Goal: Task Accomplishment & Management: Use online tool/utility

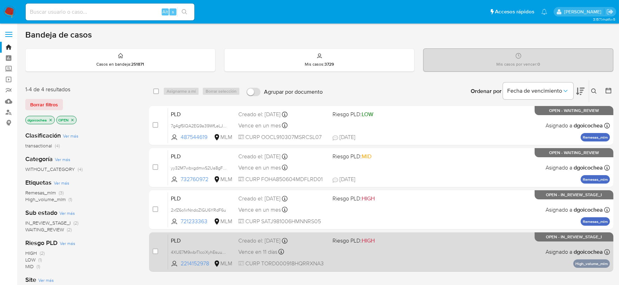
click at [180, 239] on span "PLD" at bounding box center [202, 240] width 62 height 9
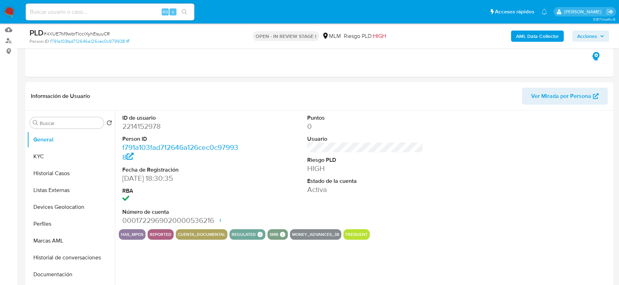
scroll to position [78, 0]
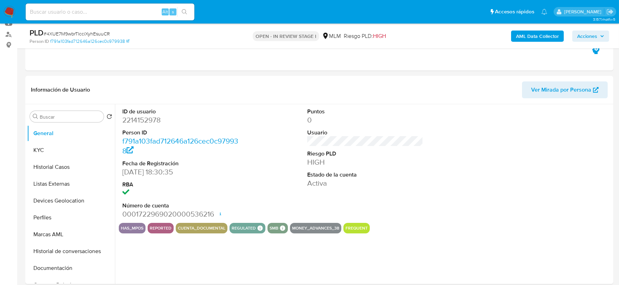
select select "10"
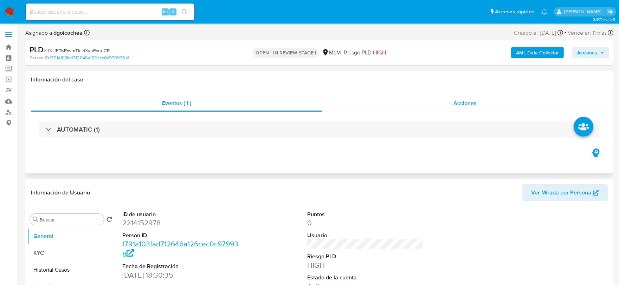
click at [450, 105] on div "Acciones" at bounding box center [464, 103] width 285 height 17
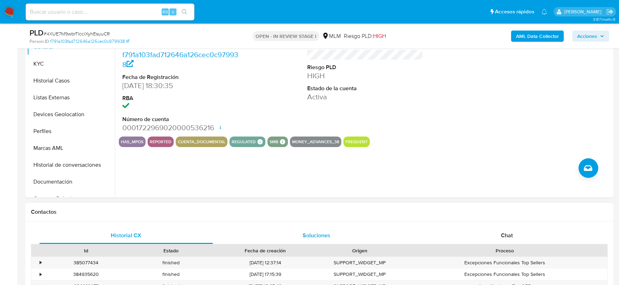
scroll to position [234, 0]
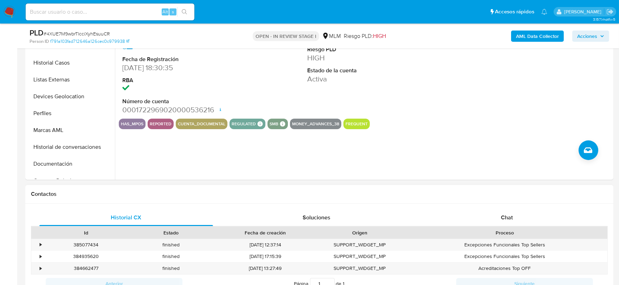
click at [287, 164] on div "Contactos" at bounding box center [286, 155] width 11 height 19
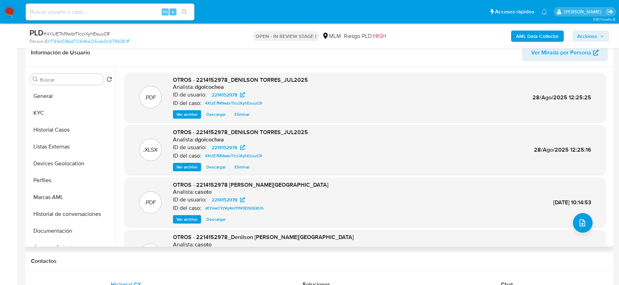
click at [241, 115] on span "Eliminar" at bounding box center [241, 114] width 15 height 7
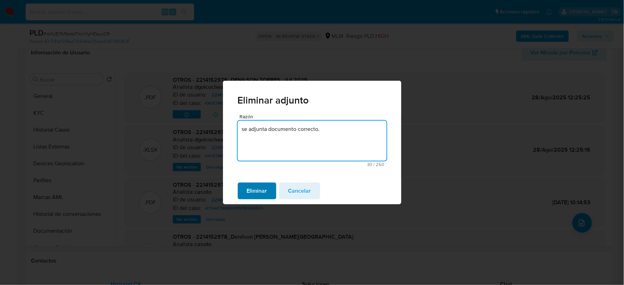
type textarea "se adjunta documento correcto."
click at [263, 185] on span "Eliminar" at bounding box center [257, 190] width 20 height 15
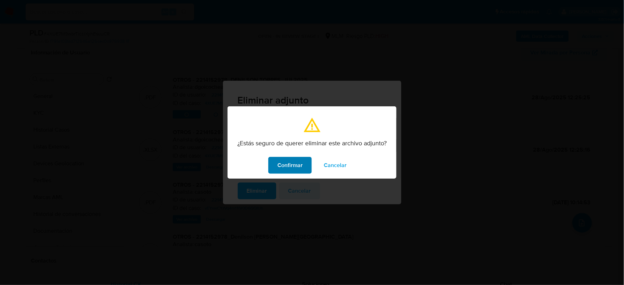
click at [280, 159] on span "Confirmar" at bounding box center [290, 165] width 25 height 15
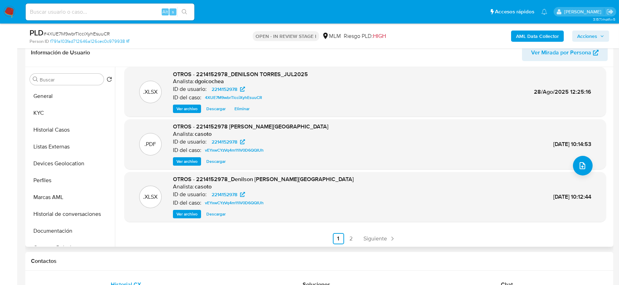
scroll to position [58, 0]
click at [64, 206] on button "Historial de conversaciones" at bounding box center [68, 214] width 82 height 17
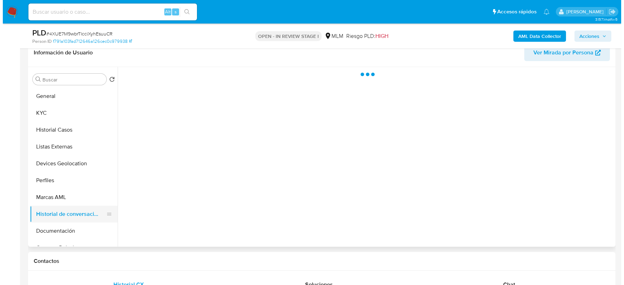
scroll to position [0, 0]
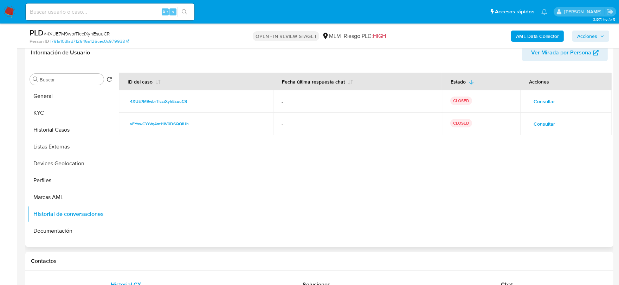
click at [540, 123] on span "Consultar" at bounding box center [543, 124] width 21 height 10
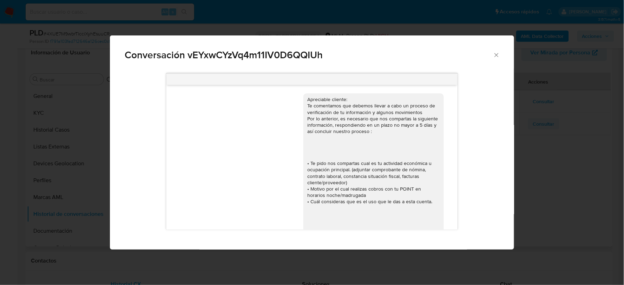
scroll to position [55, 0]
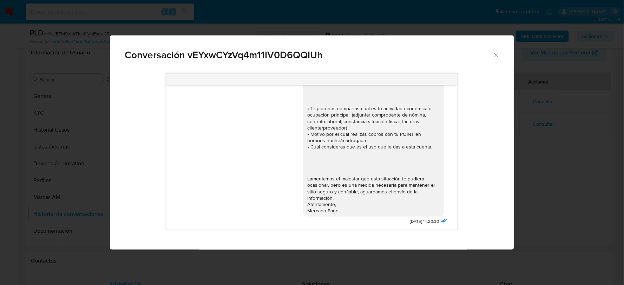
click at [496, 55] on icon "Cerrar" at bounding box center [497, 55] width 4 height 4
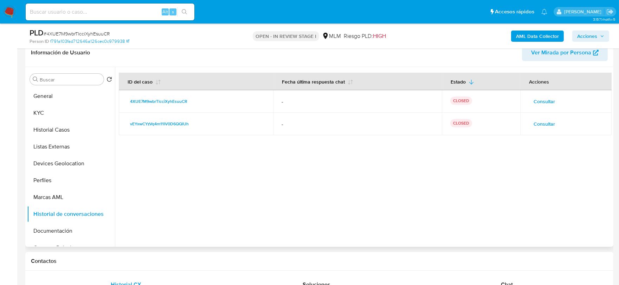
click at [543, 103] on span "Consultar" at bounding box center [543, 102] width 21 height 10
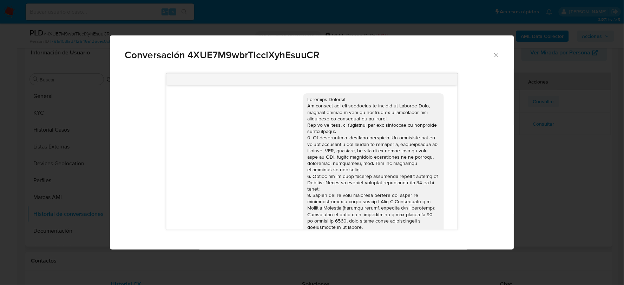
scroll to position [74, 0]
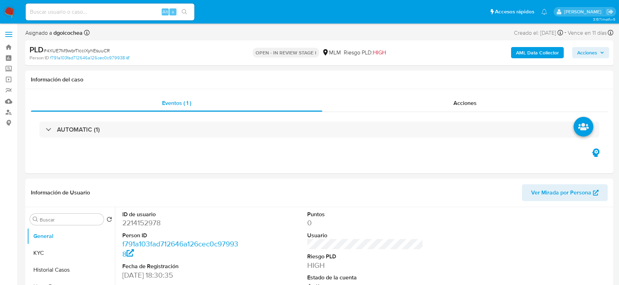
select select "10"
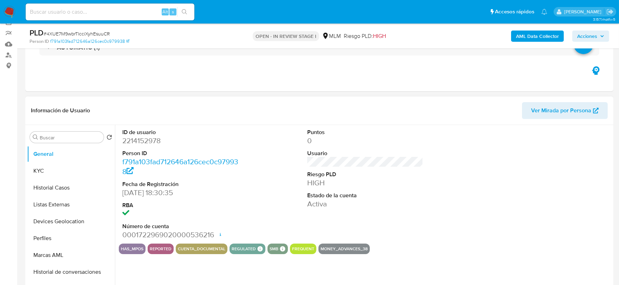
scroll to position [156, 0]
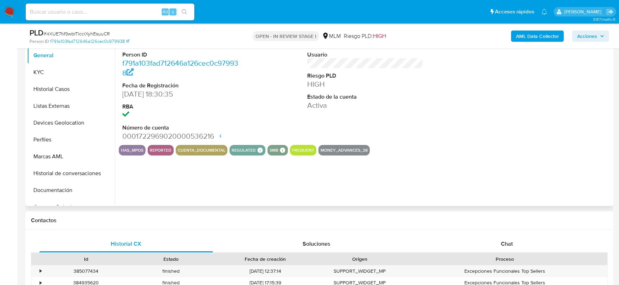
select select "10"
click at [278, 191] on div "ID de usuario 2214152978 Person ID f791a103fad712646a126cec0c979938 Fecha de Re…" at bounding box center [363, 116] width 496 height 180
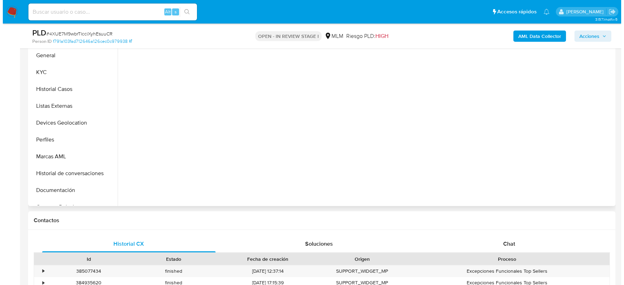
scroll to position [115, 0]
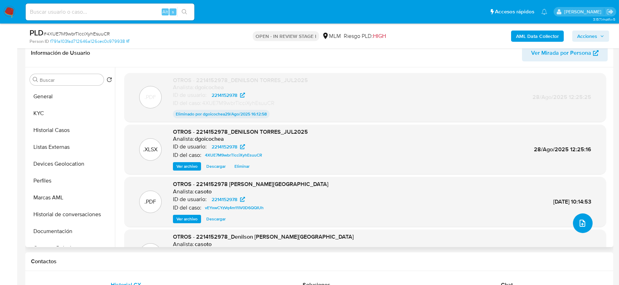
click at [579, 220] on icon "upload-file" at bounding box center [582, 223] width 8 height 8
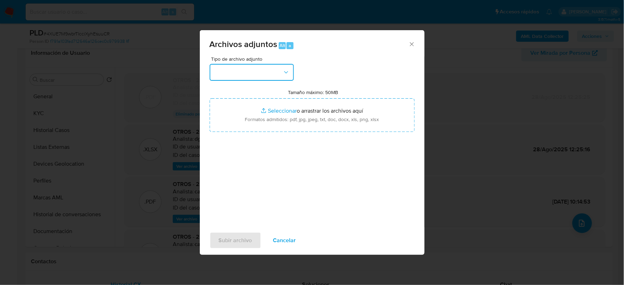
click at [282, 74] on button "button" at bounding box center [252, 72] width 84 height 17
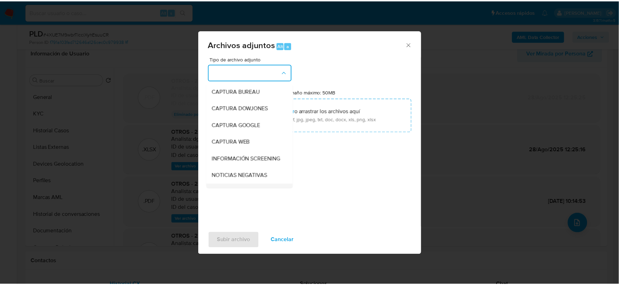
scroll to position [53, 0]
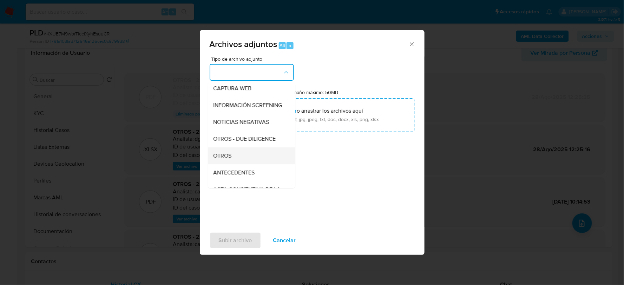
click at [236, 157] on div "OTROS" at bounding box center [250, 155] width 72 height 17
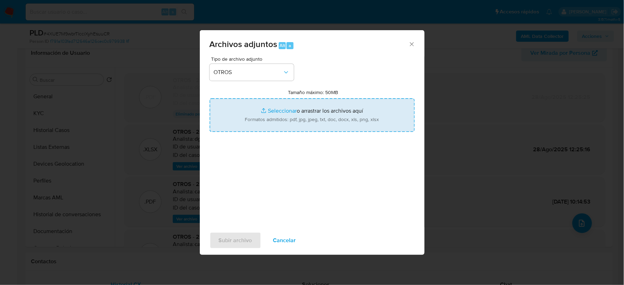
click at [276, 114] on input "Tamaño máximo: 50MB Seleccionar archivos" at bounding box center [312, 115] width 205 height 34
type input "C:\fakepath\2214152978_DENILSON TORRES_JUL2025..pdf"
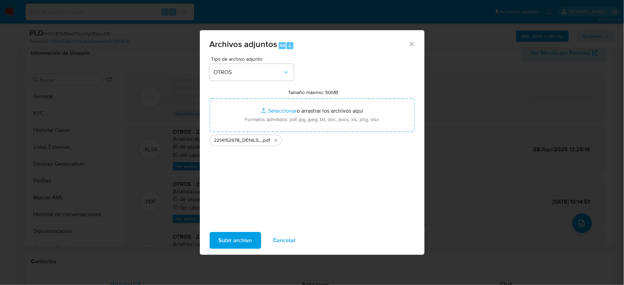
click at [229, 239] on span "Subir archivo" at bounding box center [235, 240] width 33 height 15
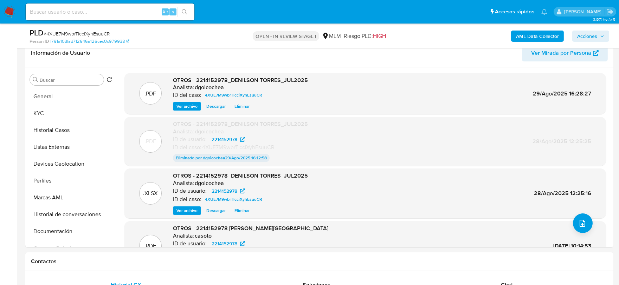
click at [588, 36] on span "Acciones" at bounding box center [587, 36] width 20 height 11
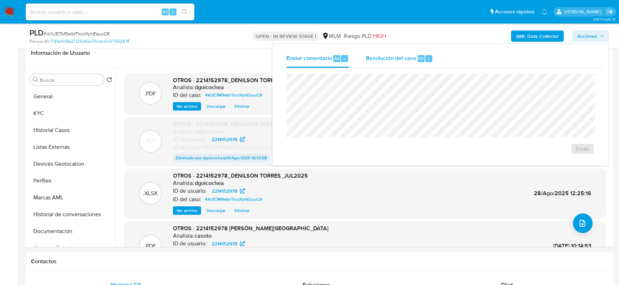
click at [405, 64] on div "Resolución del caso Alt r" at bounding box center [399, 59] width 67 height 18
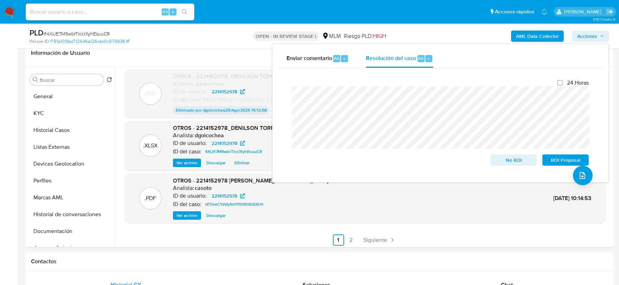
scroll to position [50, 0]
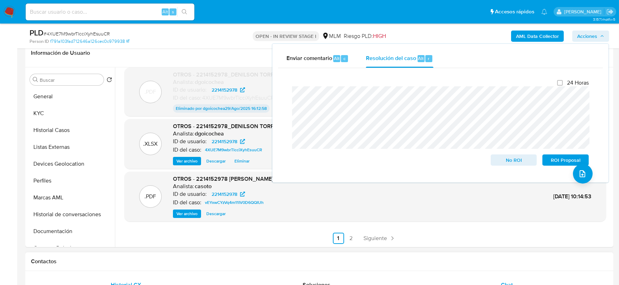
click at [502, 283] on span "Chat" at bounding box center [507, 285] width 12 height 8
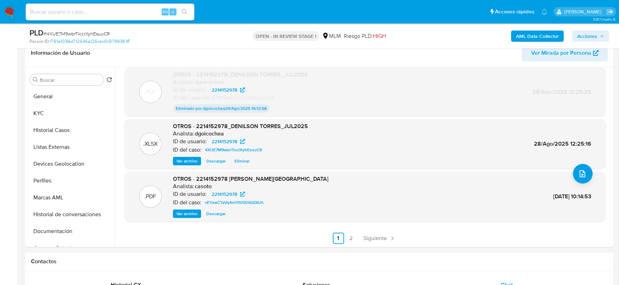
scroll to position [0, 0]
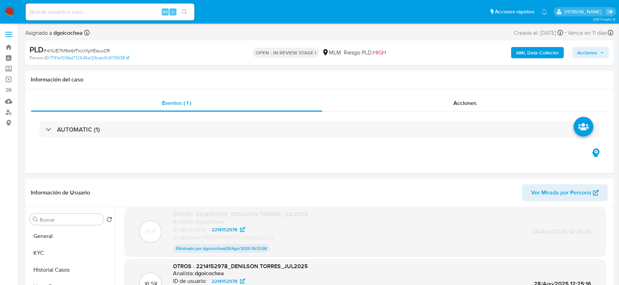
click at [590, 54] on span "Acciones" at bounding box center [587, 52] width 20 height 11
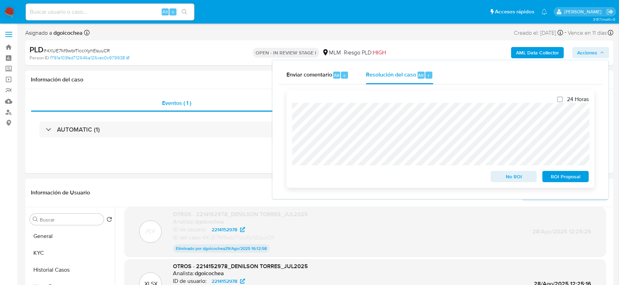
click at [567, 178] on span "ROI Proposal" at bounding box center [565, 177] width 37 height 10
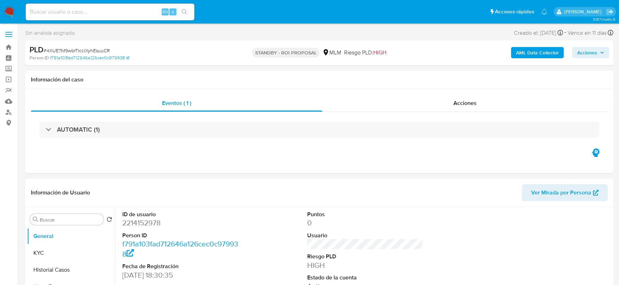
select select "10"
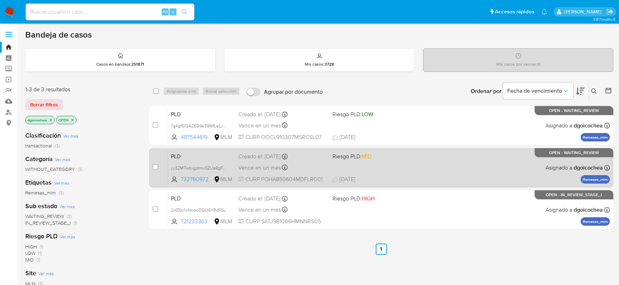
click at [173, 156] on span "PLD" at bounding box center [202, 155] width 62 height 9
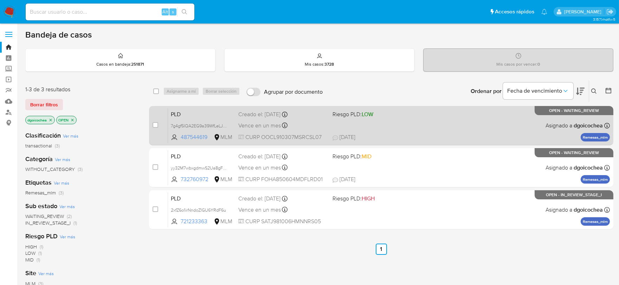
click at [177, 108] on div "PLD 7g4gf5IQA2EG9a39WfLeLJkp 487544619 MLM Riesgo PLD: LOW Creado el: [DATE] Cr…" at bounding box center [389, 125] width 442 height 35
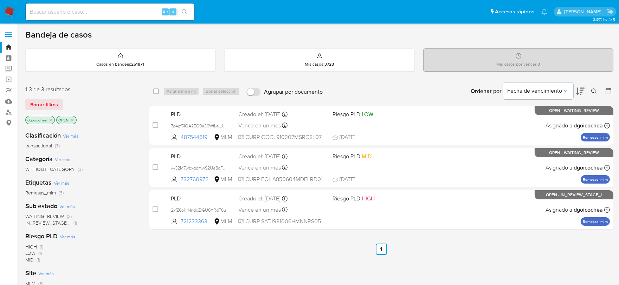
click at [594, 91] on icon at bounding box center [594, 92] width 6 height 6
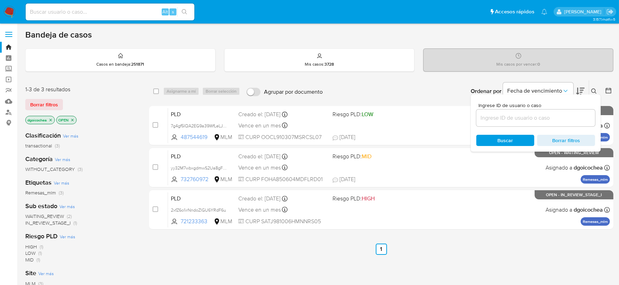
click at [535, 117] on input at bounding box center [535, 117] width 119 height 9
type input "1637336844"
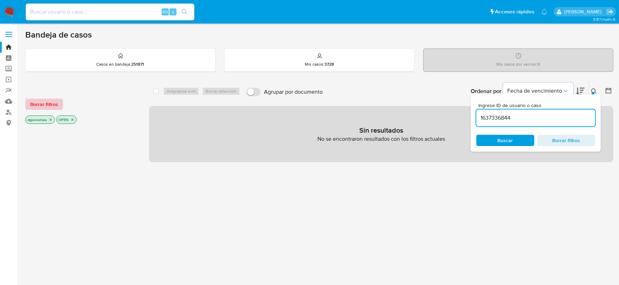
click at [44, 106] on span "Borrar filtros" at bounding box center [44, 104] width 28 height 10
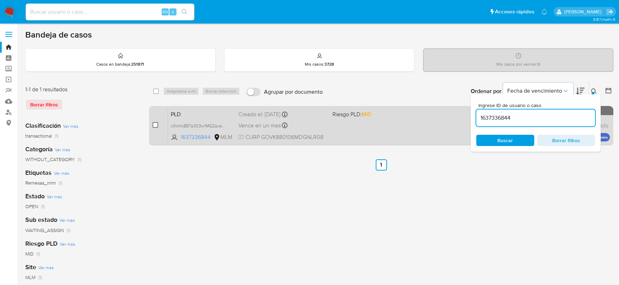
click at [156, 124] on input "checkbox" at bounding box center [155, 125] width 6 height 6
checkbox input "true"
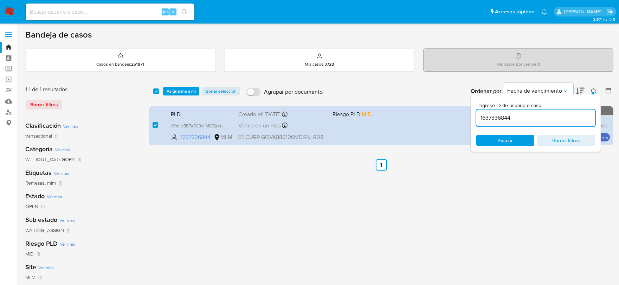
click at [500, 114] on input "1637336844" at bounding box center [535, 117] width 119 height 9
type input "294234380"
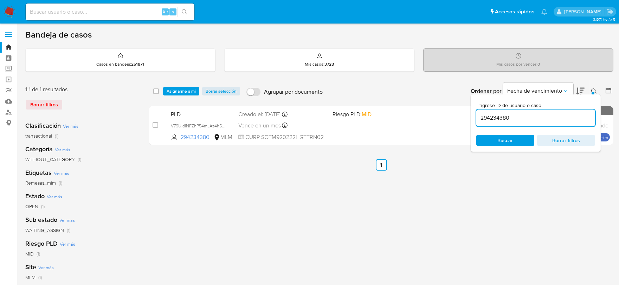
checkbox input "false"
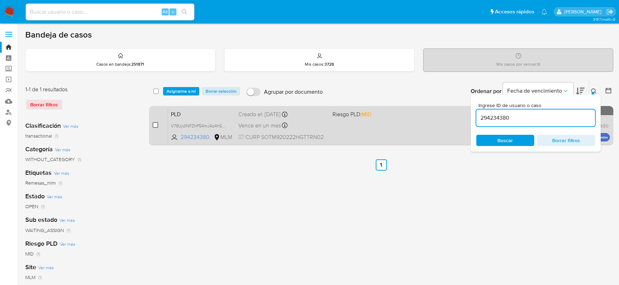
click at [156, 123] on input "checkbox" at bounding box center [155, 125] width 6 height 6
checkbox input "true"
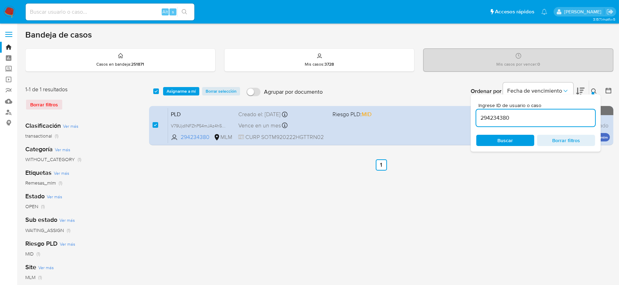
click at [500, 116] on input "294234380" at bounding box center [535, 117] width 119 height 9
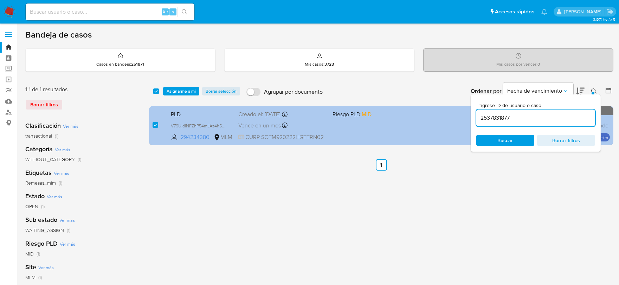
type input "2537831877"
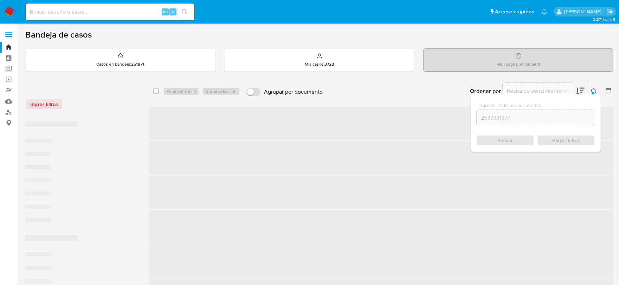
checkbox input "false"
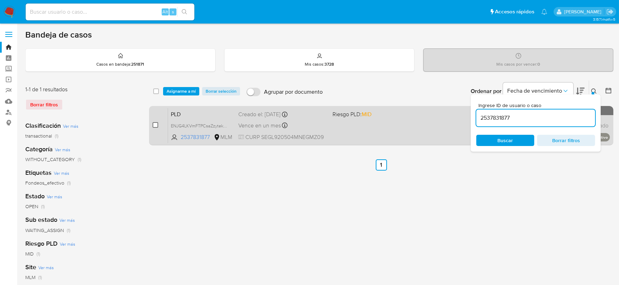
click at [155, 125] on input "checkbox" at bounding box center [155, 125] width 6 height 6
checkbox input "true"
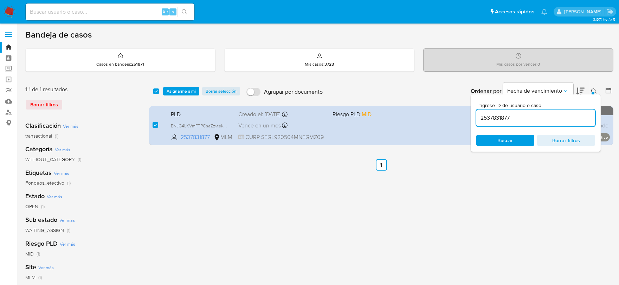
click at [491, 118] on input "2537831877" at bounding box center [535, 117] width 119 height 9
type input "2272151552"
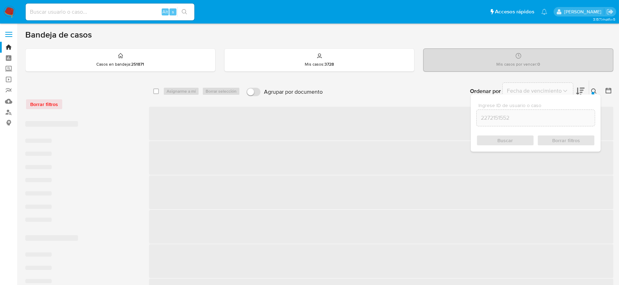
checkbox input "false"
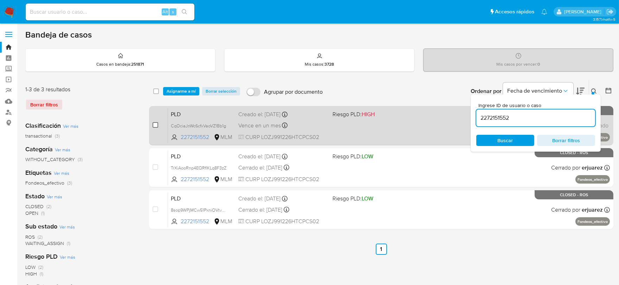
click at [155, 124] on input "checkbox" at bounding box center [155, 125] width 6 height 6
checkbox input "true"
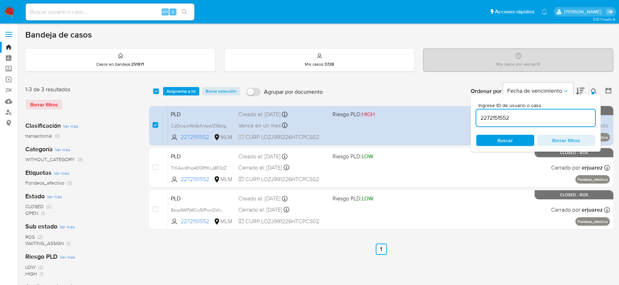
click at [500, 113] on input "2272151552" at bounding box center [535, 117] width 119 height 9
click at [500, 114] on input "2272151552" at bounding box center [535, 117] width 119 height 9
type input "2173179540"
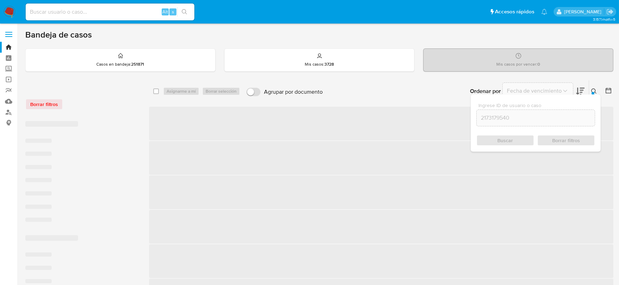
checkbox input "false"
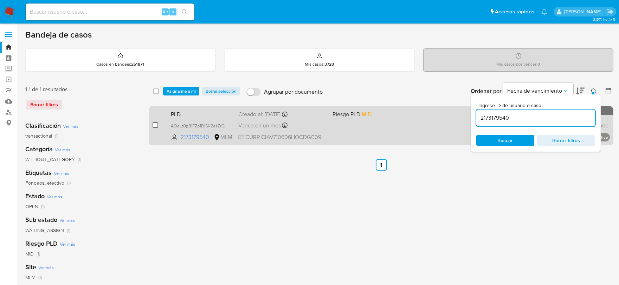
click at [157, 126] on input "checkbox" at bounding box center [155, 125] width 6 height 6
checkbox input "true"
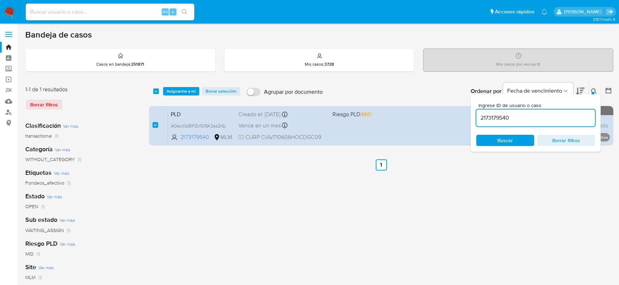
click at [489, 115] on input "2173179540" at bounding box center [535, 117] width 119 height 9
type input "2114731342"
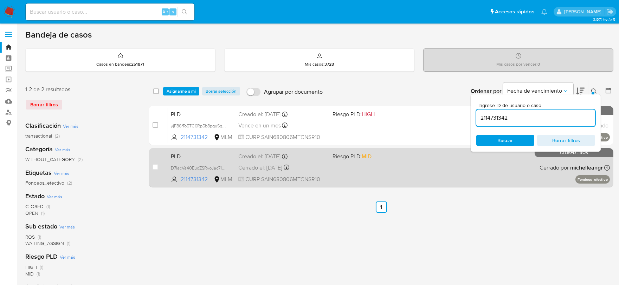
checkbox input "false"
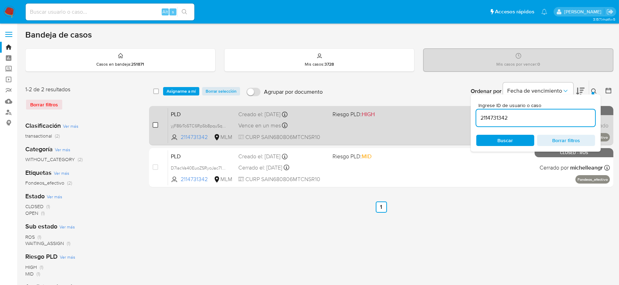
click at [152, 124] on input "checkbox" at bounding box center [155, 125] width 6 height 6
checkbox input "true"
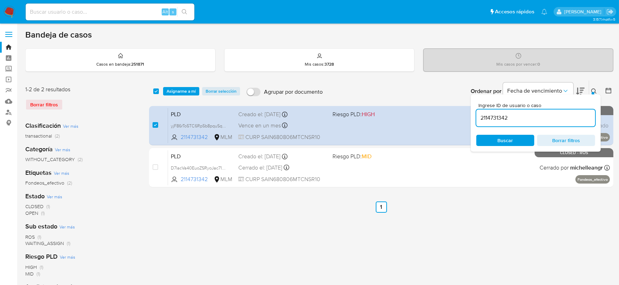
click at [496, 117] on input "2114731342" at bounding box center [535, 117] width 119 height 9
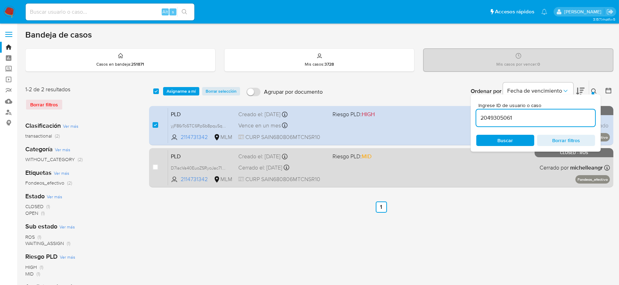
type input "2049305061"
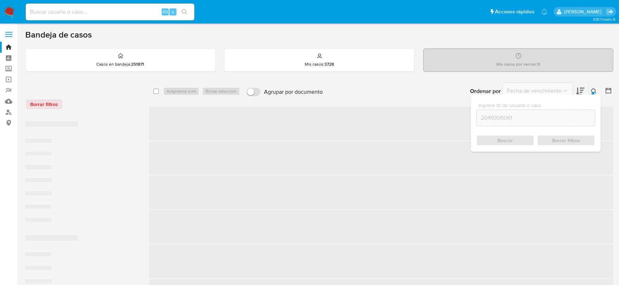
checkbox input "false"
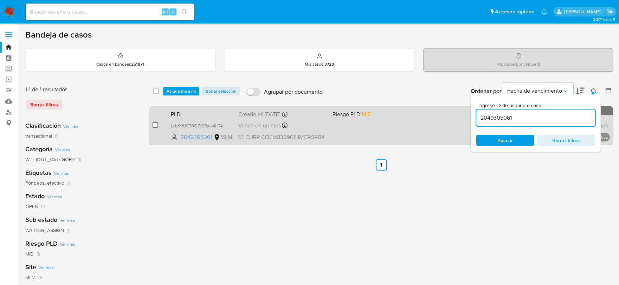
click at [155, 124] on input "checkbox" at bounding box center [155, 125] width 6 height 6
checkbox input "true"
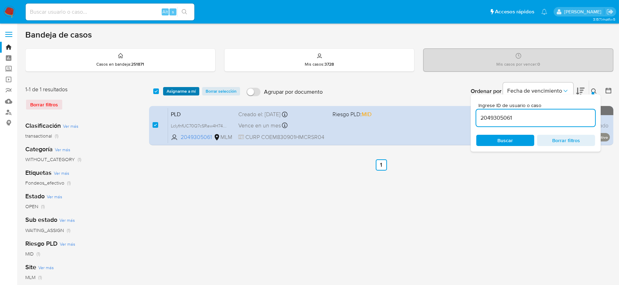
click at [182, 88] on span "Asignarme a mí" at bounding box center [181, 91] width 29 height 7
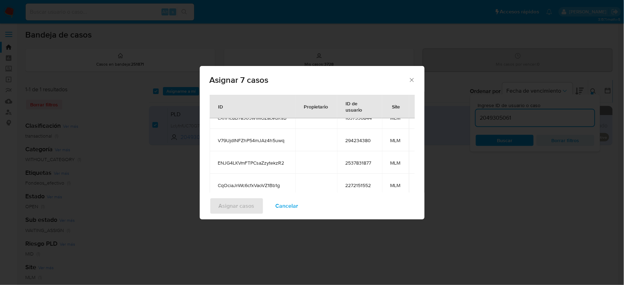
scroll to position [124, 0]
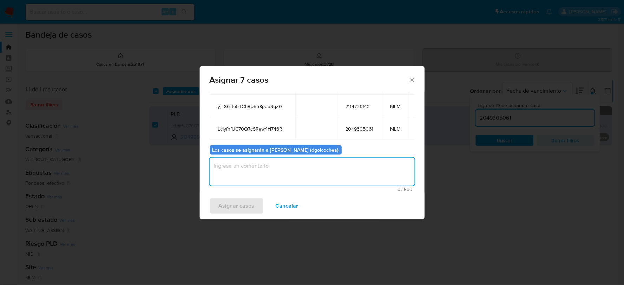
click at [279, 174] on textarea "assign-modal" at bounding box center [312, 172] width 205 height 28
type textarea "DG"
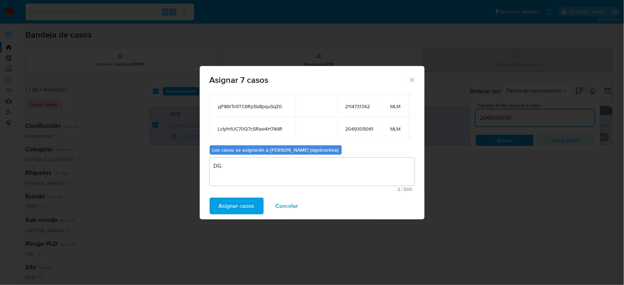
click at [247, 206] on span "Asignar casos" at bounding box center [237, 206] width 36 height 15
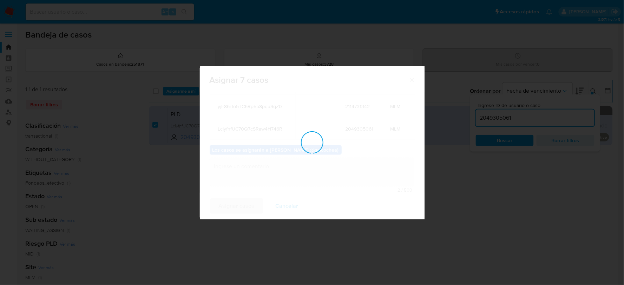
checkbox input "false"
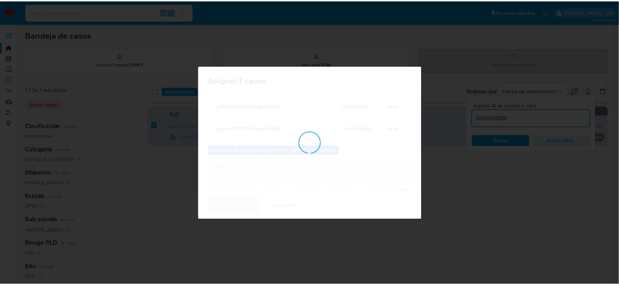
scroll to position [43, 0]
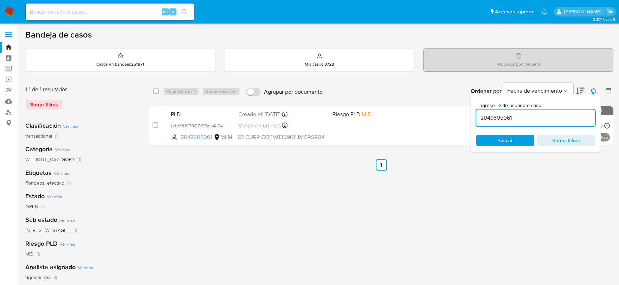
click at [259, 207] on div "select-all-cases-checkbox Asignarme a mí Borrar selección Agrupar por documento…" at bounding box center [381, 234] width 464 height 308
click at [9, 8] on img at bounding box center [10, 12] width 12 height 12
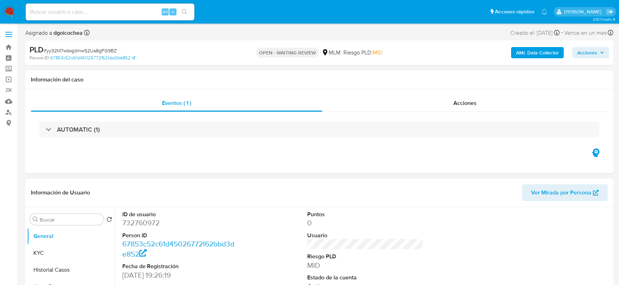
select select "10"
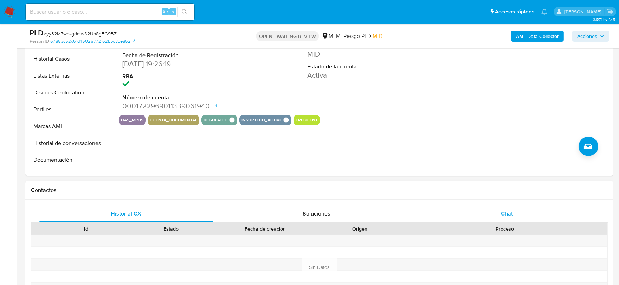
scroll to position [195, 0]
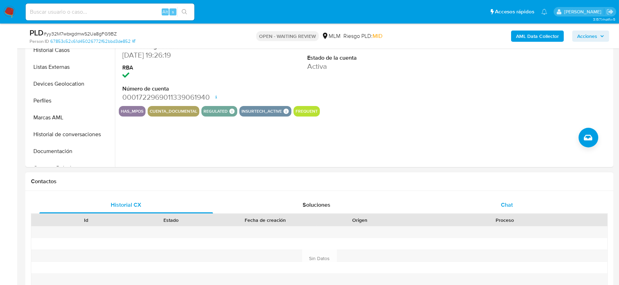
click at [496, 199] on div "Chat" at bounding box center [507, 205] width 174 height 17
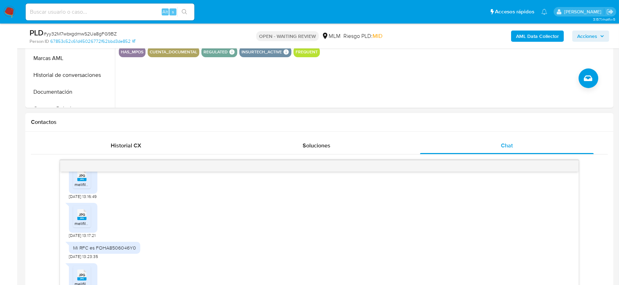
scroll to position [351, 0]
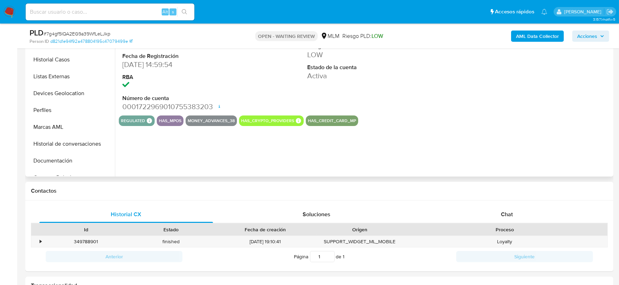
scroll to position [195, 0]
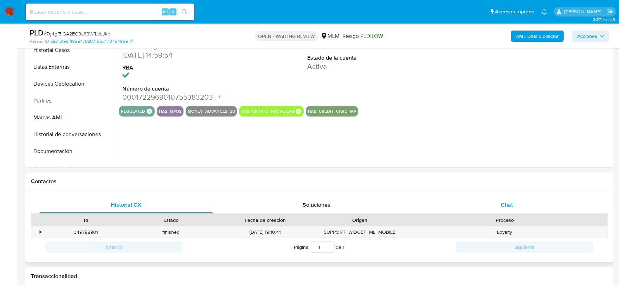
select select "10"
click at [514, 202] on div "Chat" at bounding box center [507, 205] width 174 height 17
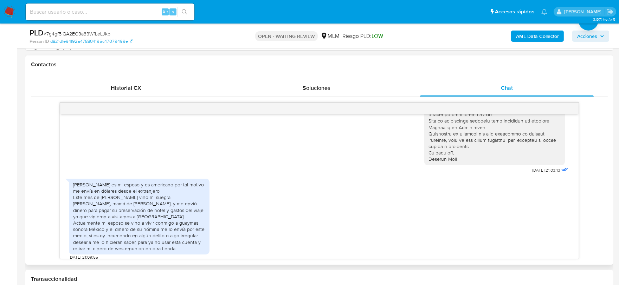
scroll to position [128, 0]
